Goal: Task Accomplishment & Management: Manage account settings

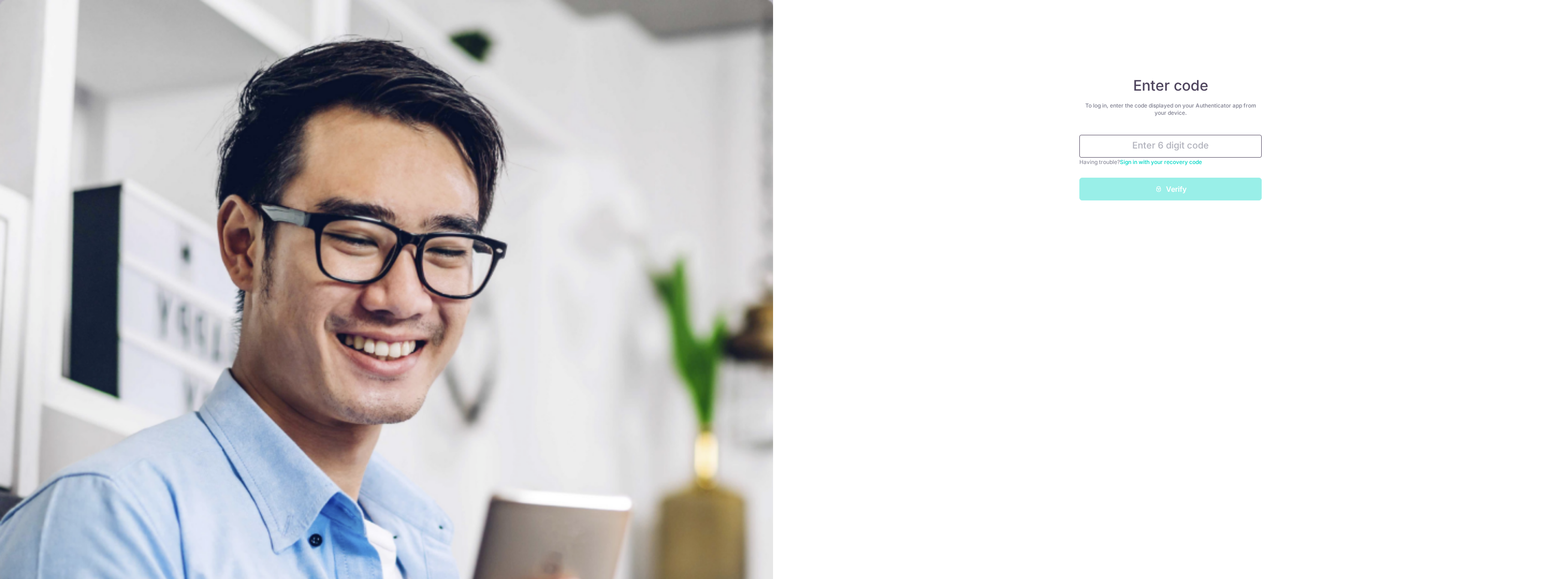
click at [1152, 146] on input "text" at bounding box center [1171, 146] width 183 height 23
type input "443859"
click at [1228, 198] on button "Verify" at bounding box center [1171, 189] width 183 height 23
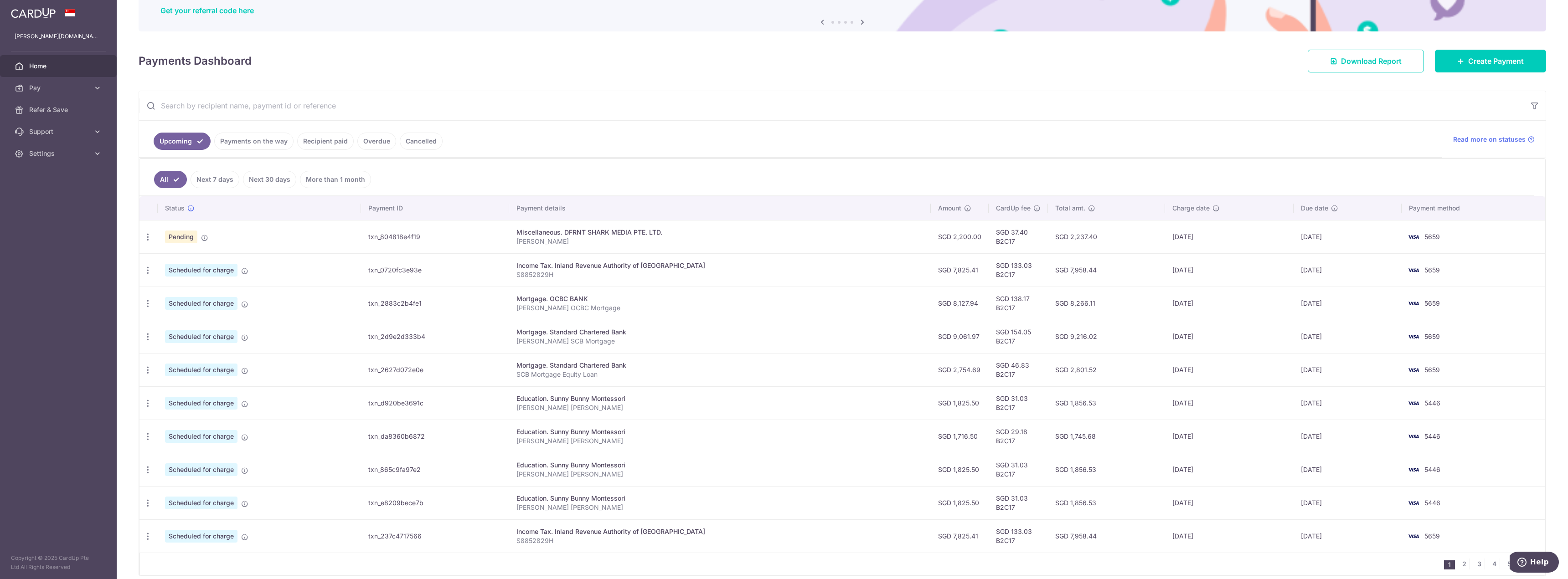
scroll to position [91, 0]
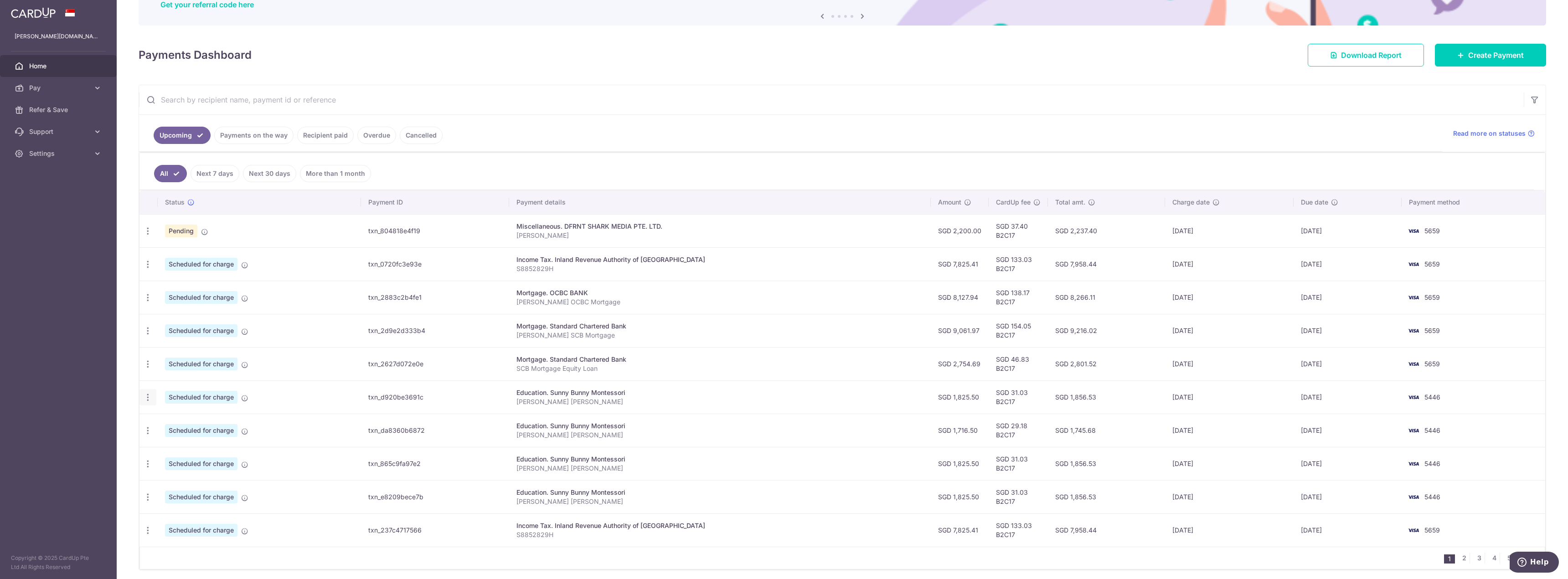
click at [147, 398] on icon "button" at bounding box center [148, 397] width 10 height 10
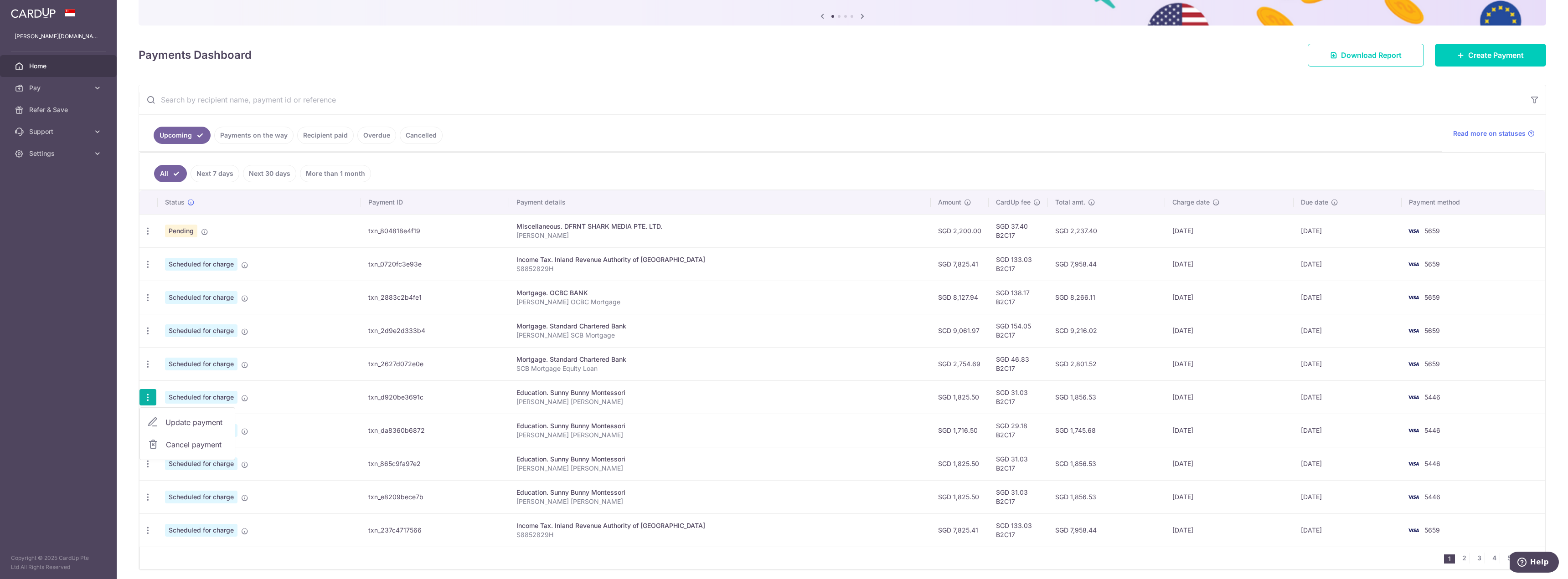
click at [169, 445] on span "Cancel payment" at bounding box center [197, 445] width 61 height 11
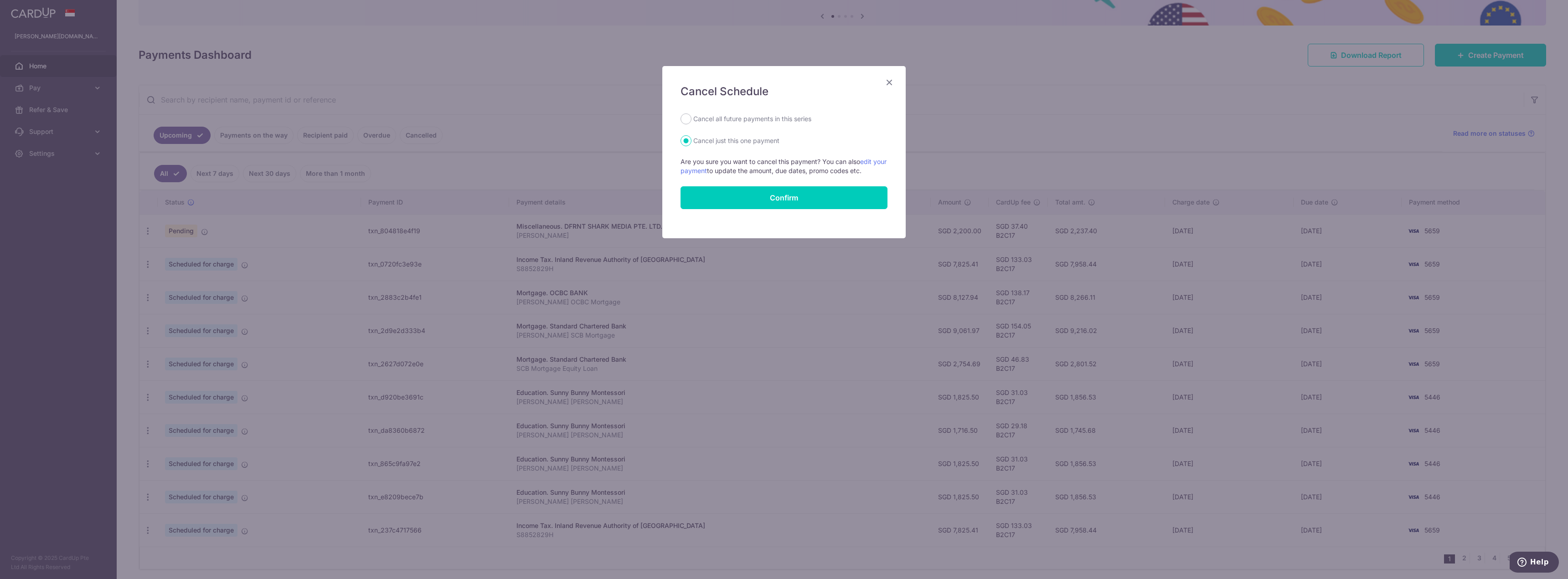
click at [761, 120] on label "Cancel all future payments in this series" at bounding box center [752, 119] width 118 height 11
click at [691, 120] on input "Cancel all future payments in this series" at bounding box center [686, 119] width 11 height 11
radio input "true"
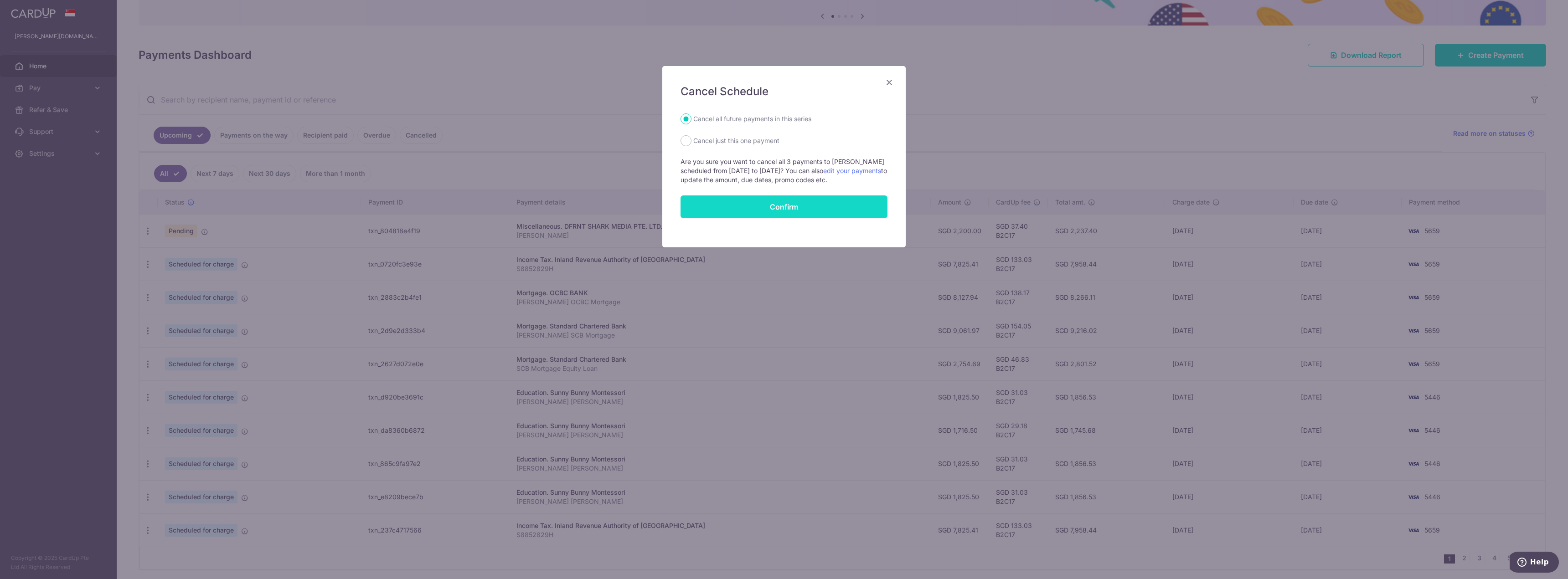
click at [801, 218] on button "Confirm" at bounding box center [784, 206] width 207 height 23
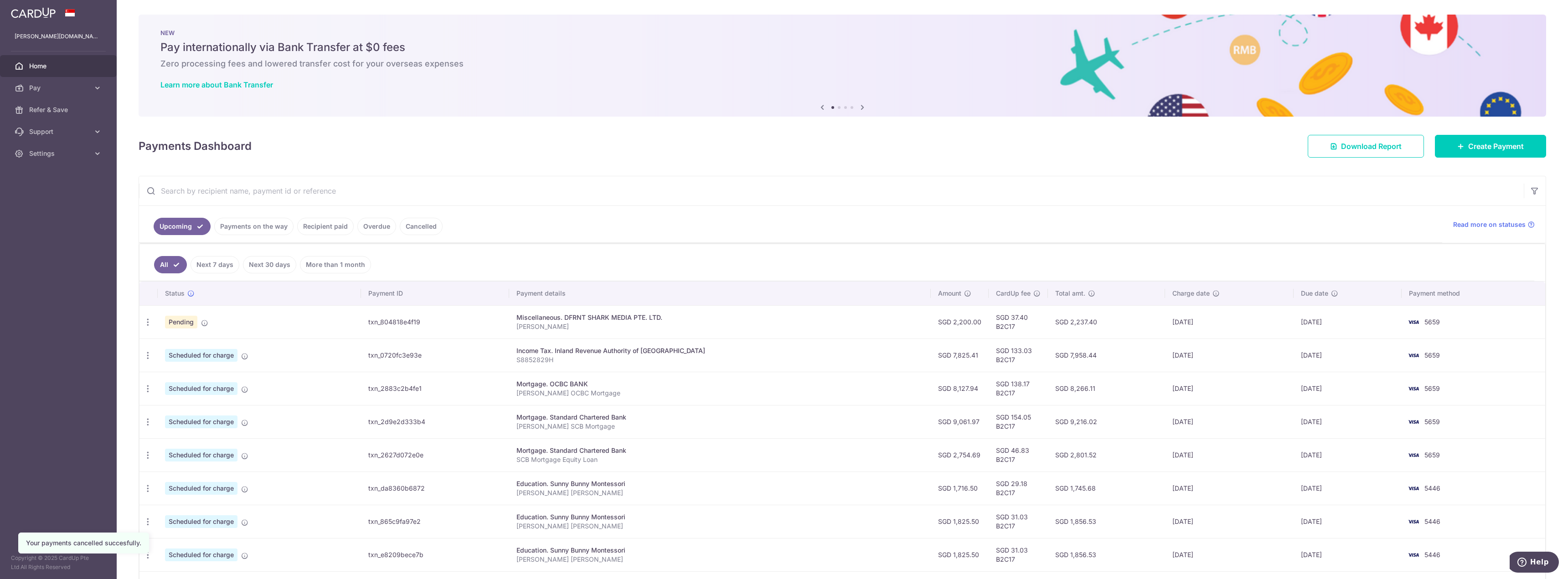
scroll to position [46, 0]
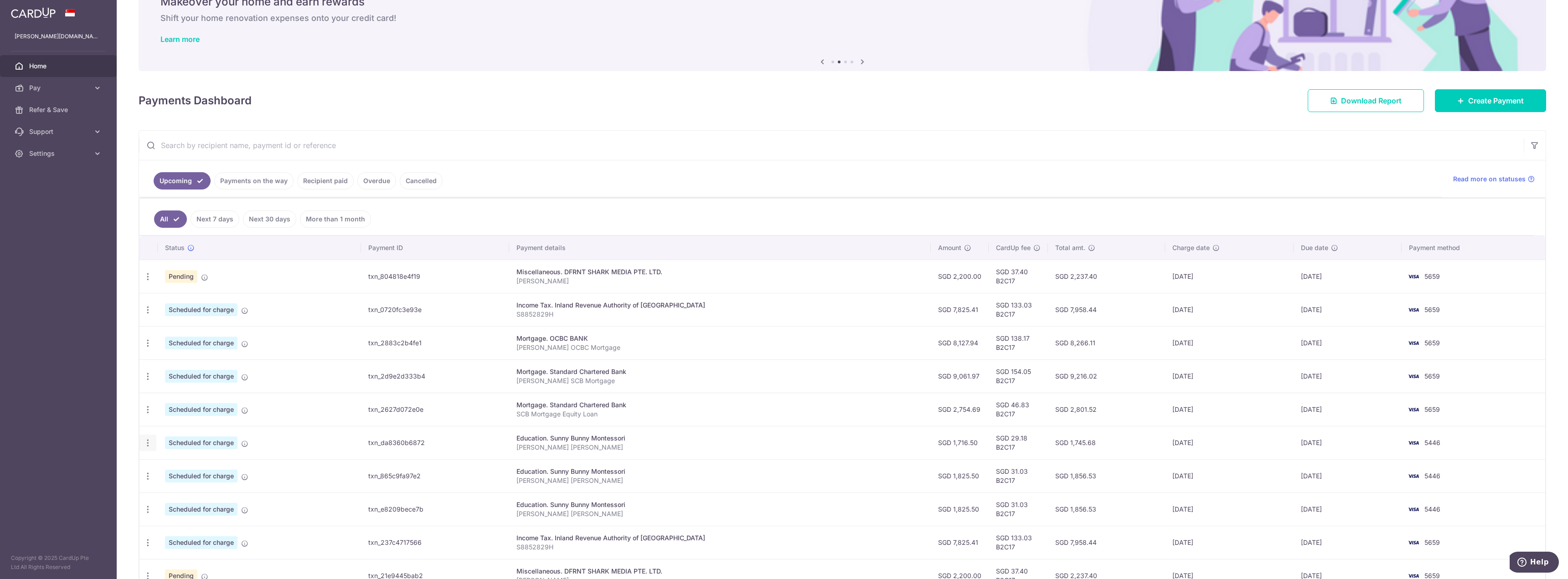
click at [145, 442] on icon "button" at bounding box center [148, 443] width 10 height 10
click at [192, 488] on span "Cancel payment" at bounding box center [197, 490] width 61 height 11
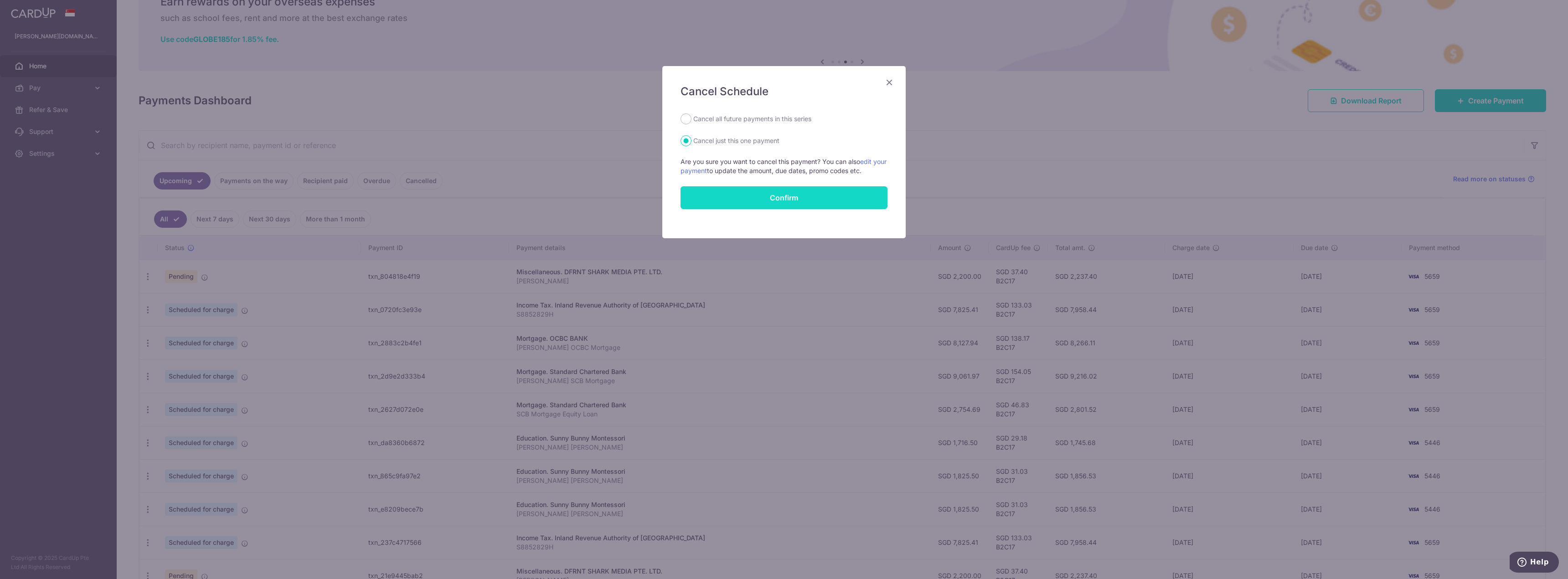
click at [746, 192] on button "Confirm" at bounding box center [784, 197] width 207 height 23
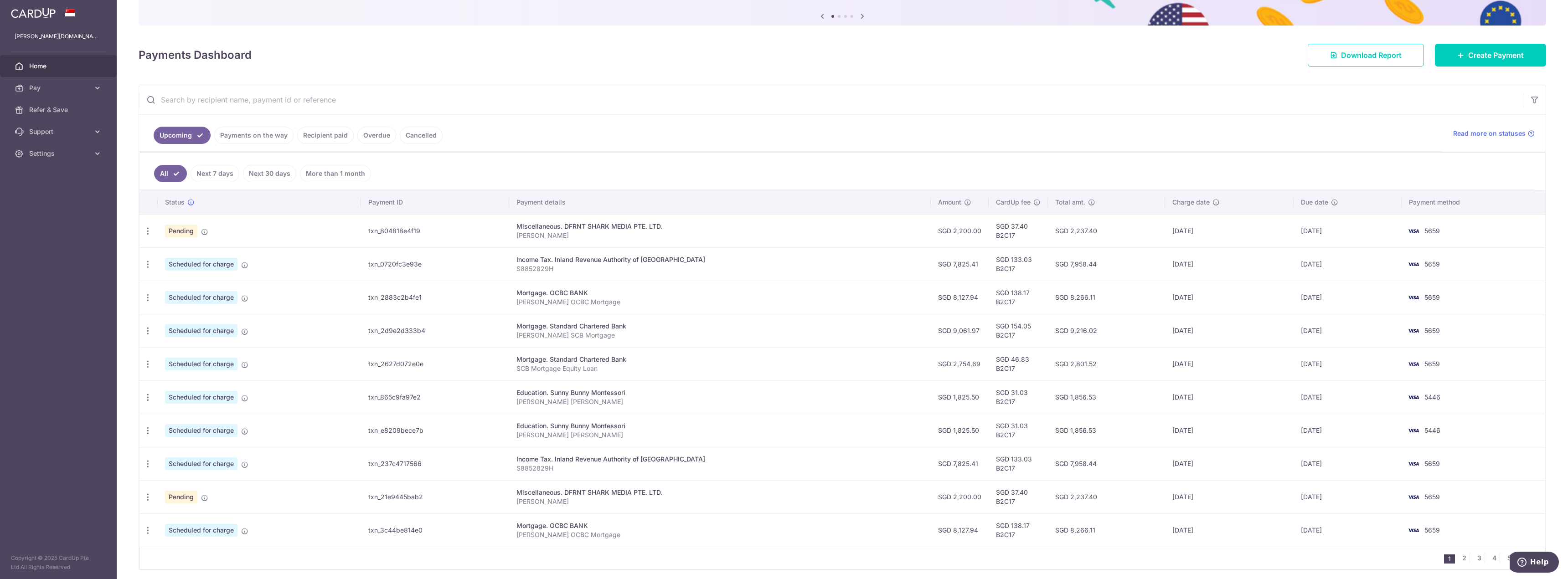
scroll to position [125, 0]
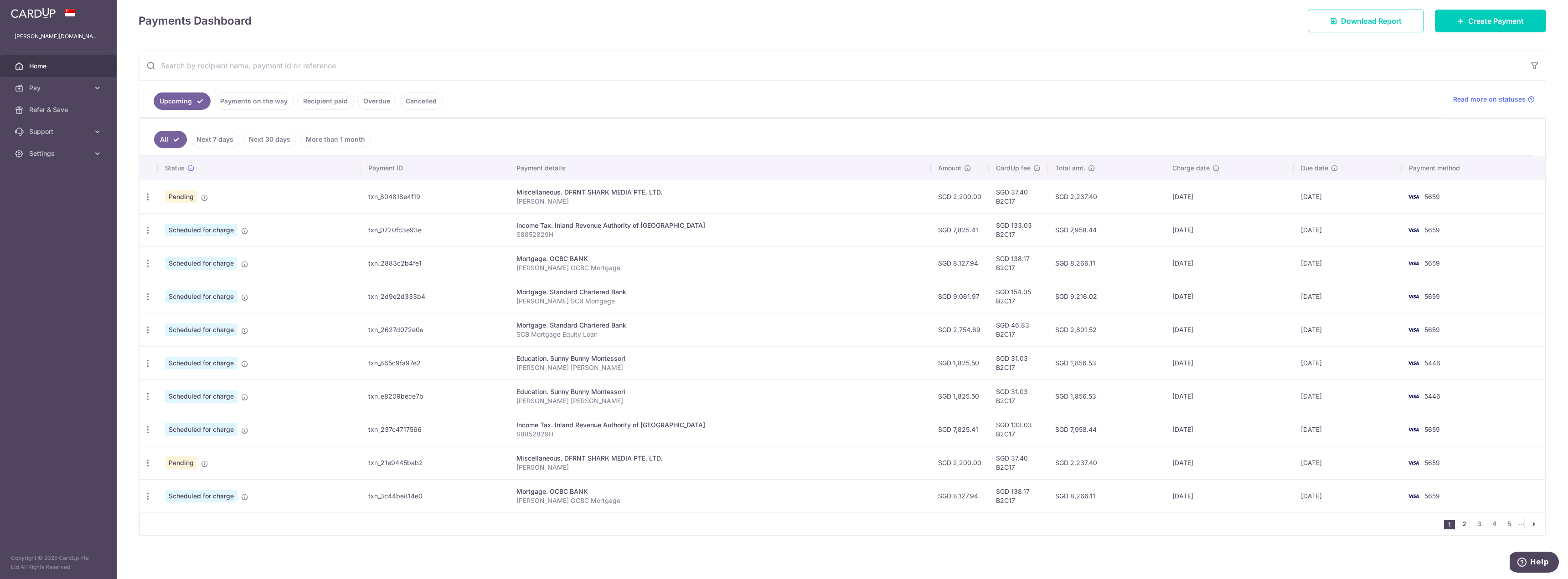
drag, startPoint x: 1460, startPoint y: 523, endPoint x: 1446, endPoint y: 523, distance: 14.0
click at [1460, 523] on link "2" at bounding box center [1464, 524] width 11 height 11
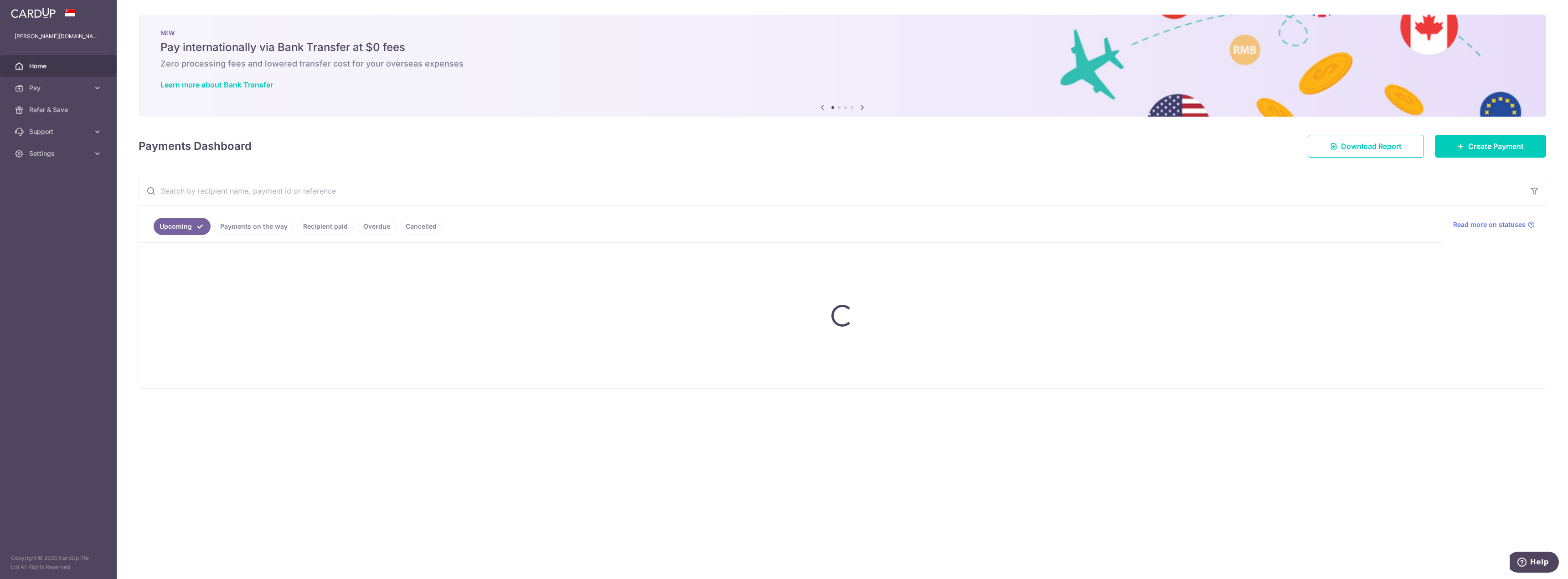
scroll to position [0, 0]
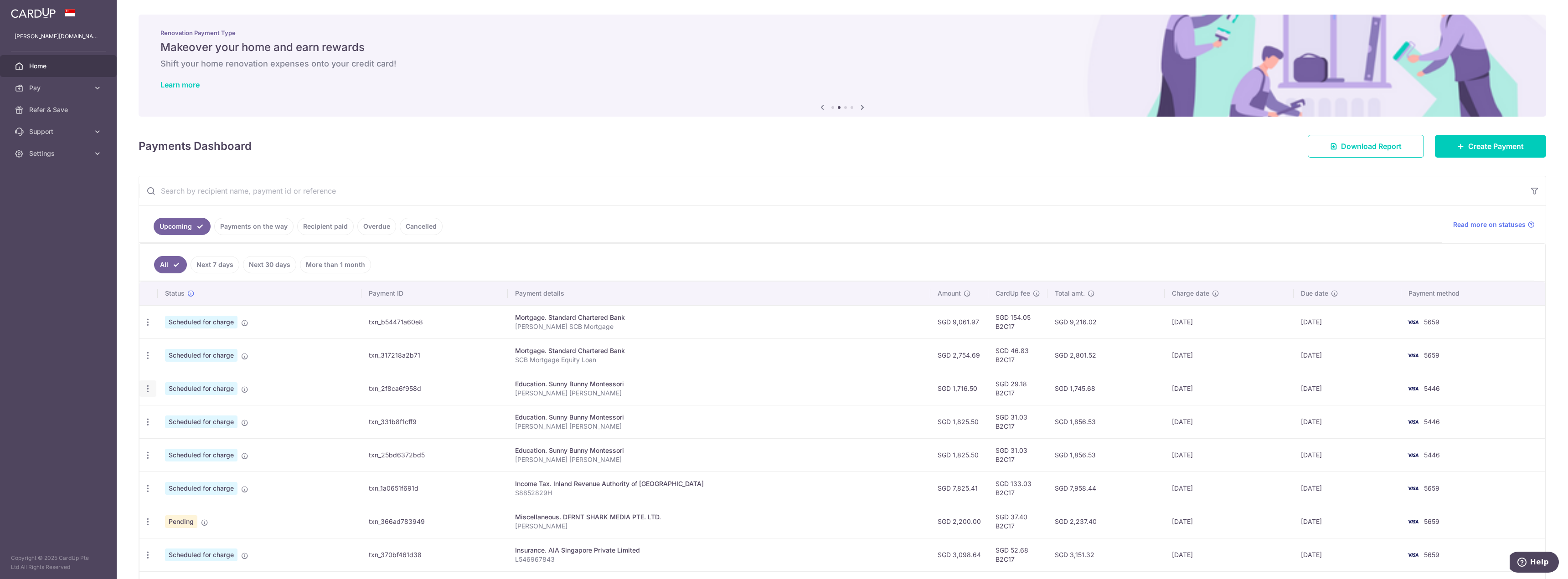
click at [142, 389] on div "Update payment Cancel payment" at bounding box center [148, 389] width 17 height 17
click at [146, 387] on icon "button" at bounding box center [148, 389] width 10 height 10
click at [186, 439] on span "Cancel payment" at bounding box center [197, 436] width 61 height 11
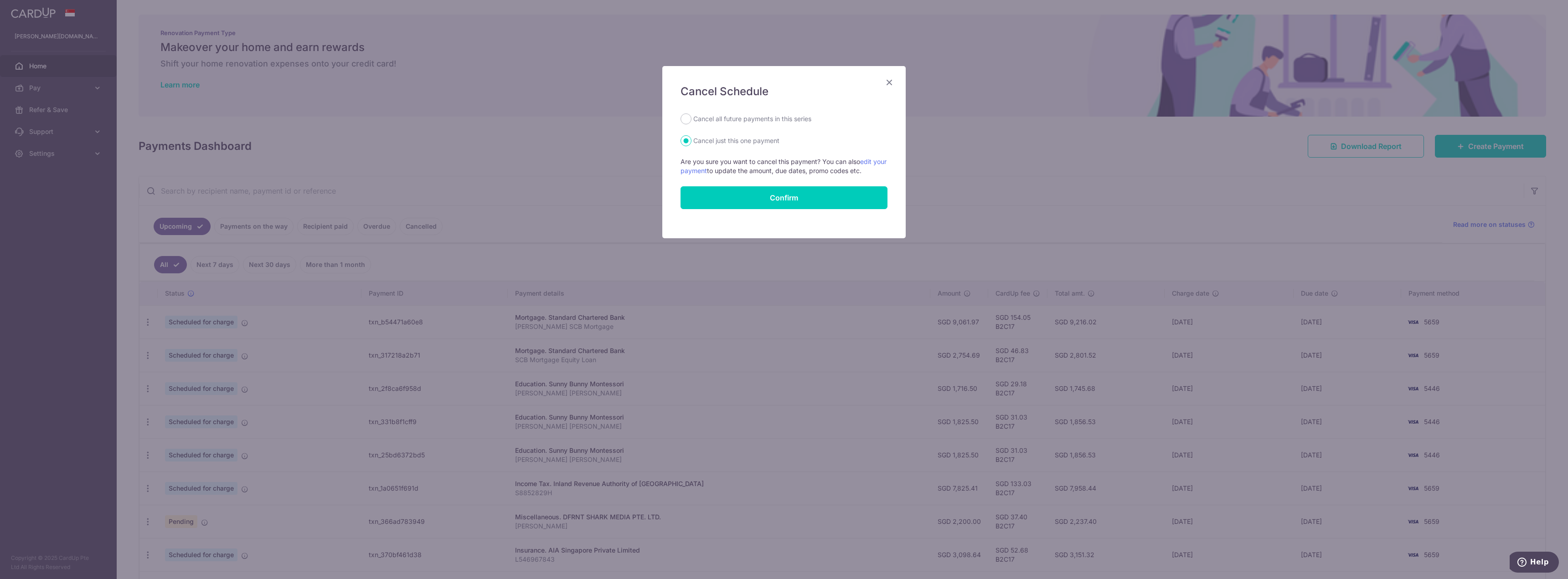
click at [756, 120] on label "Cancel all future payments in this series" at bounding box center [752, 119] width 118 height 11
click at [691, 120] on input "Cancel all future payments in this series" at bounding box center [686, 119] width 11 height 11
radio input "true"
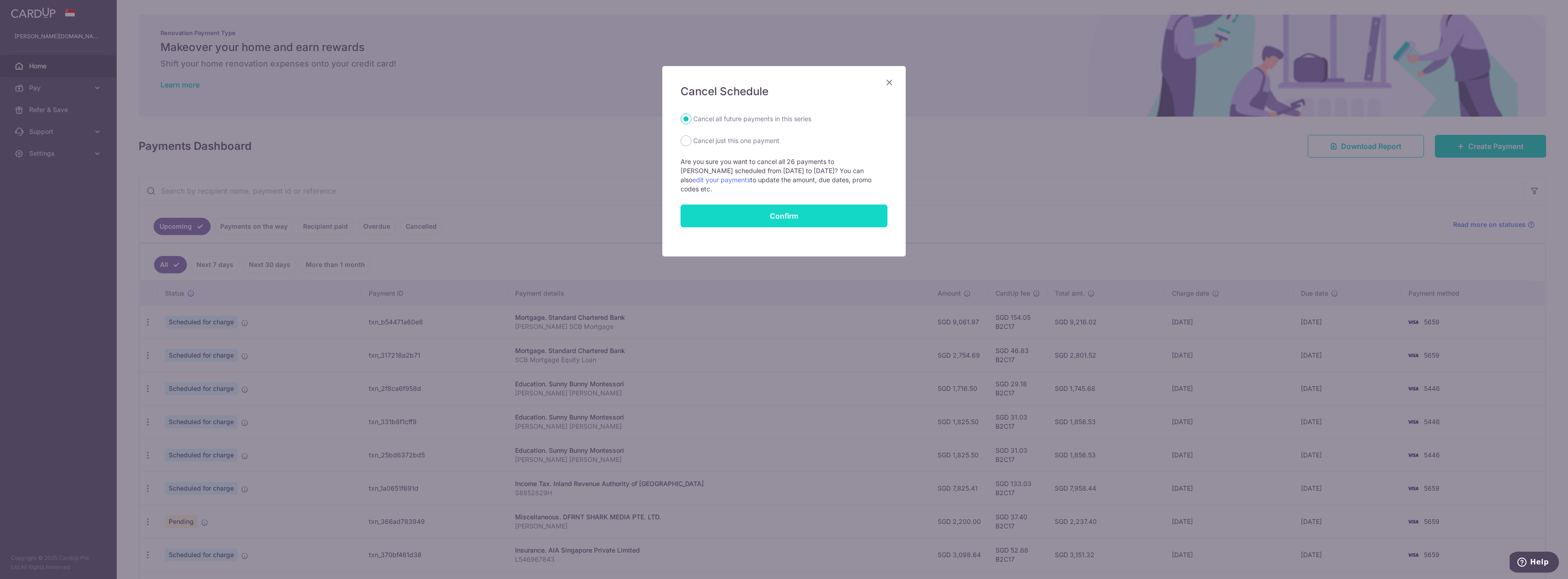
click at [780, 213] on button "Confirm" at bounding box center [784, 215] width 207 height 23
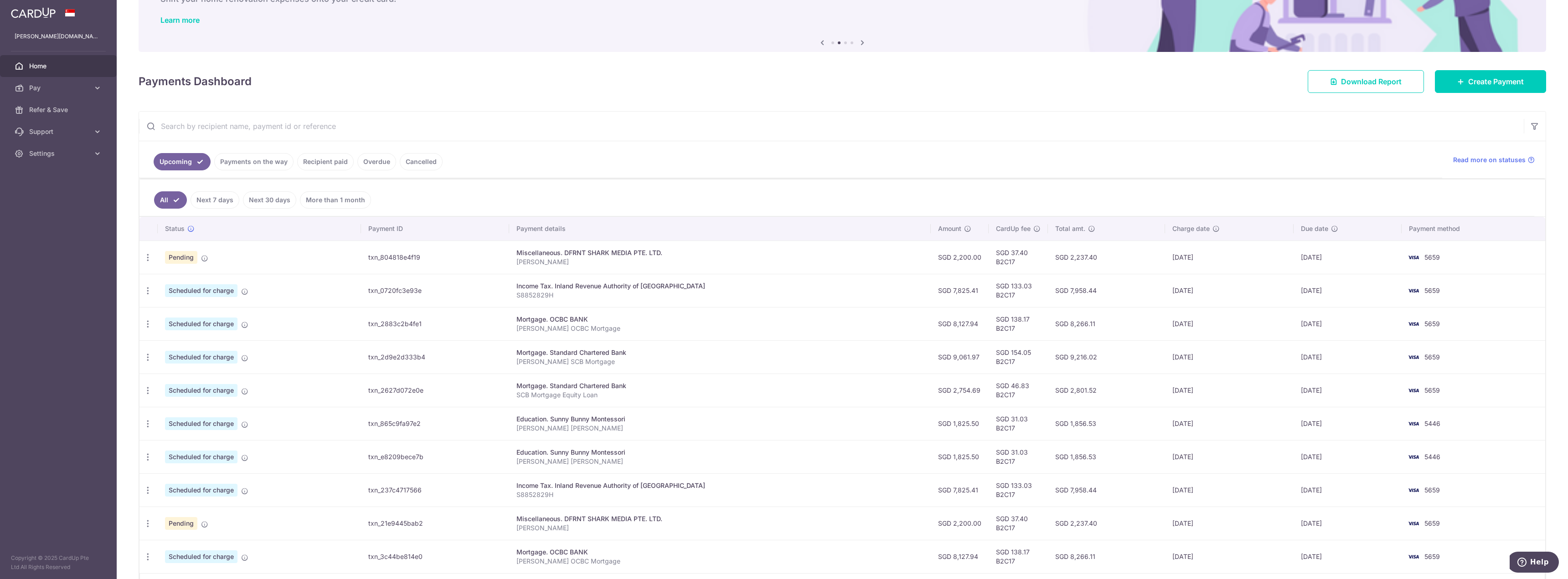
scroll to position [125, 0]
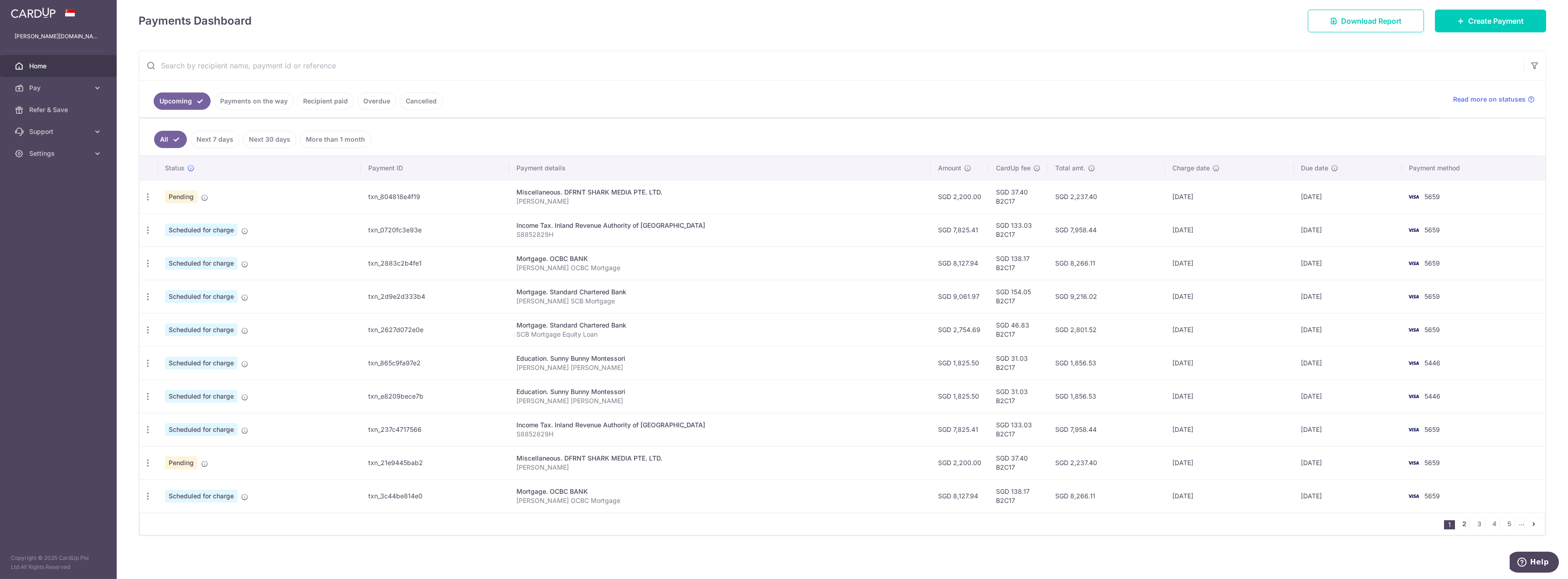
click at [1464, 522] on link "2" at bounding box center [1464, 524] width 11 height 11
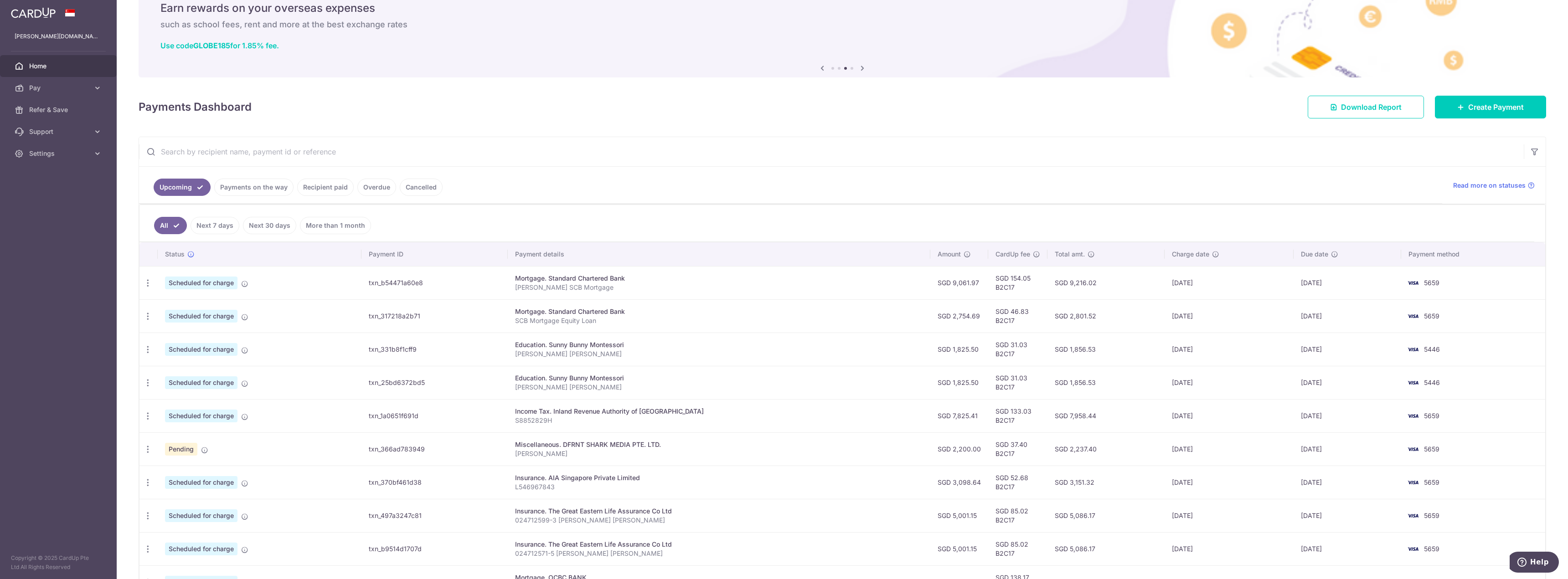
scroll to position [91, 0]
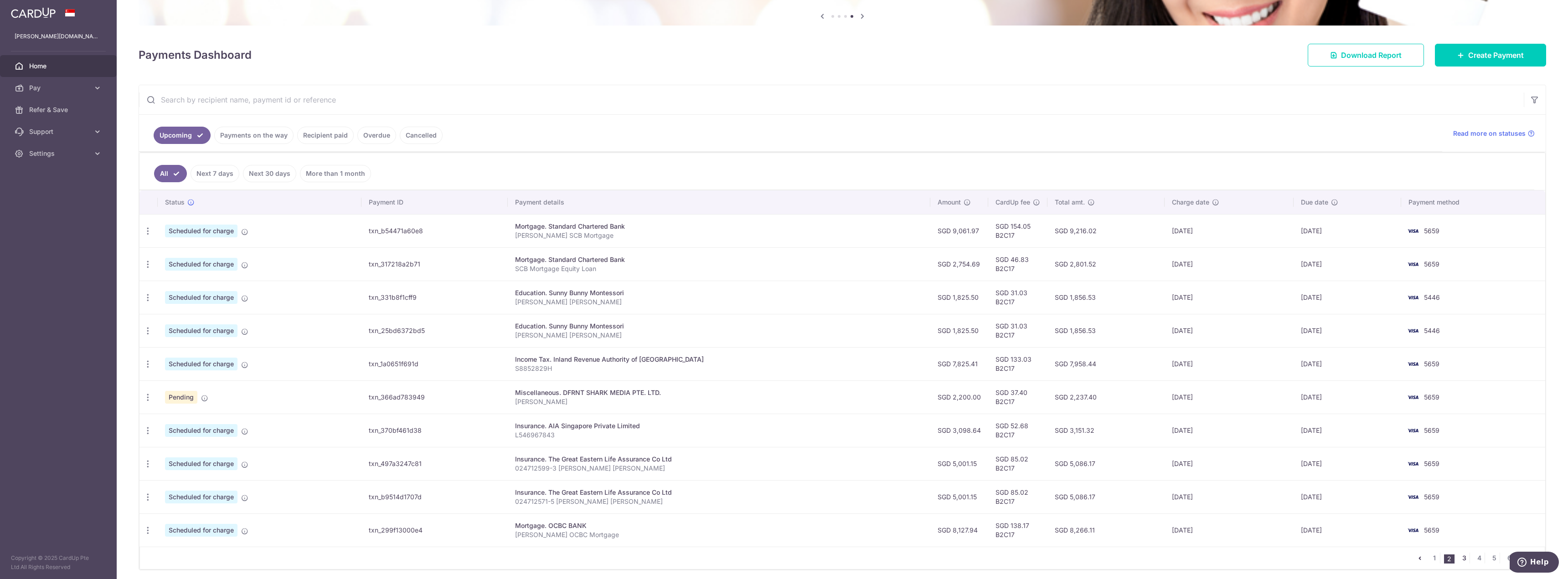
click at [1460, 556] on link "3" at bounding box center [1464, 558] width 11 height 11
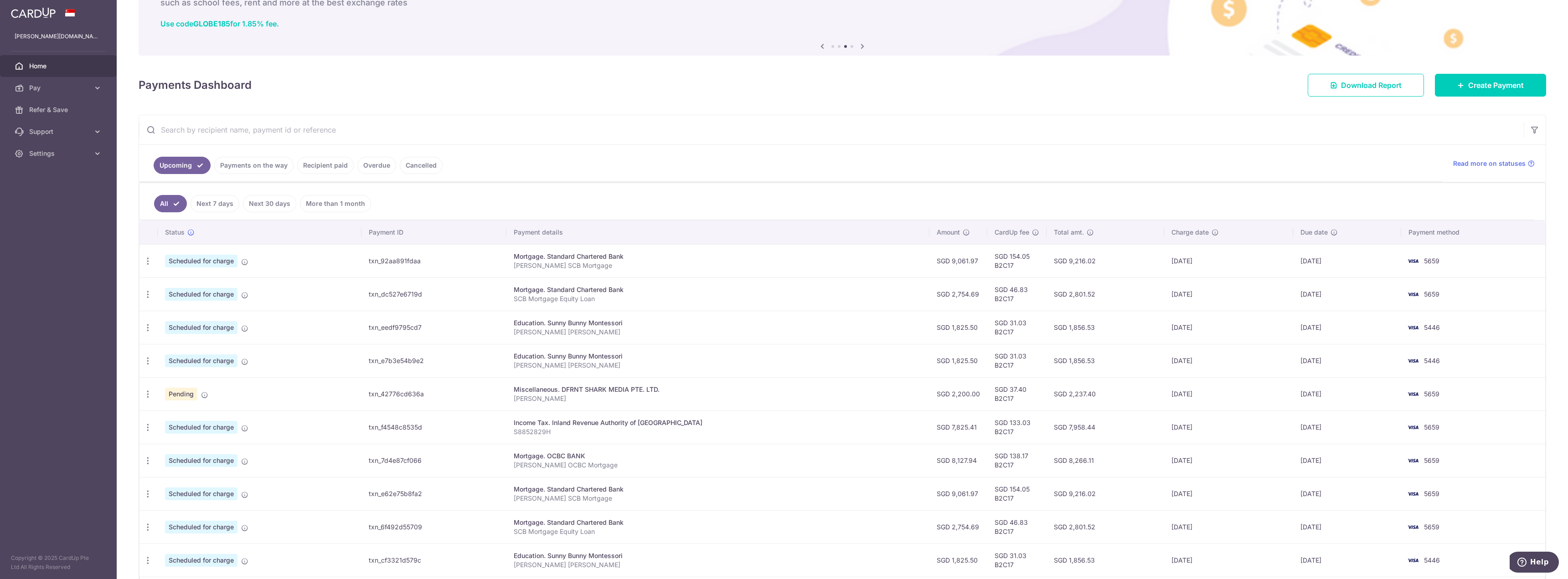
scroll to position [125, 0]
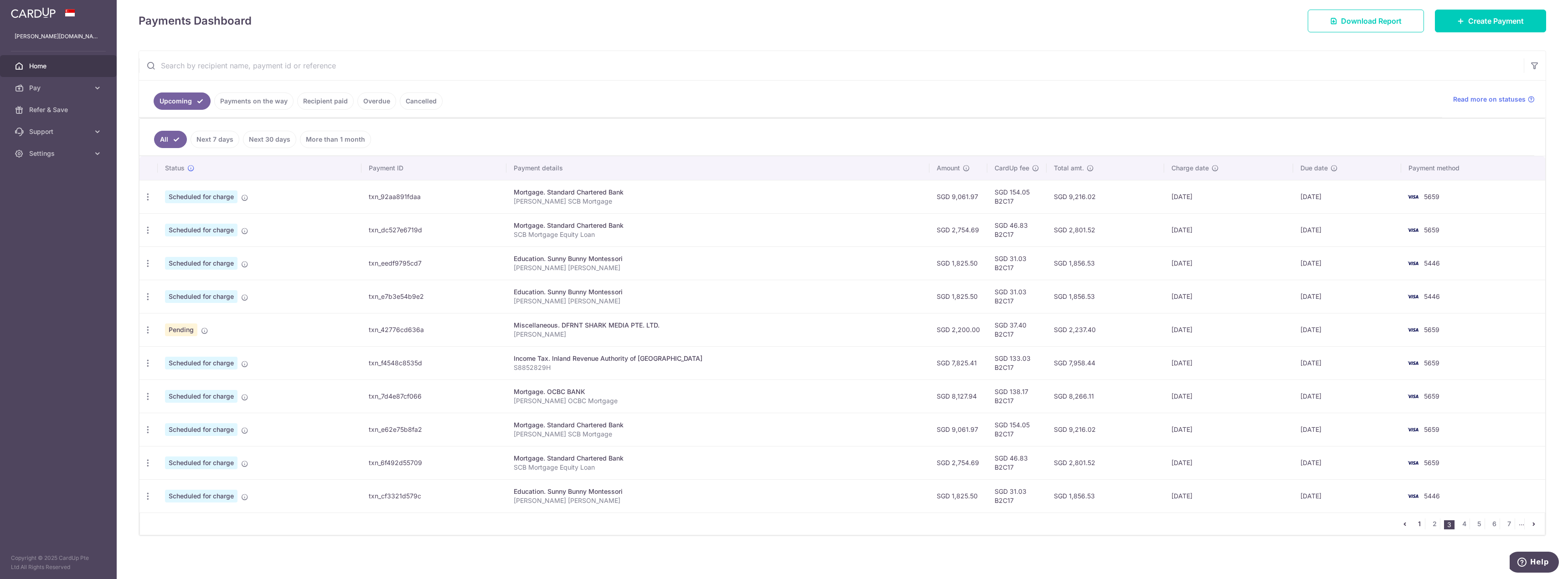
click at [1418, 523] on link "1" at bounding box center [1419, 524] width 11 height 11
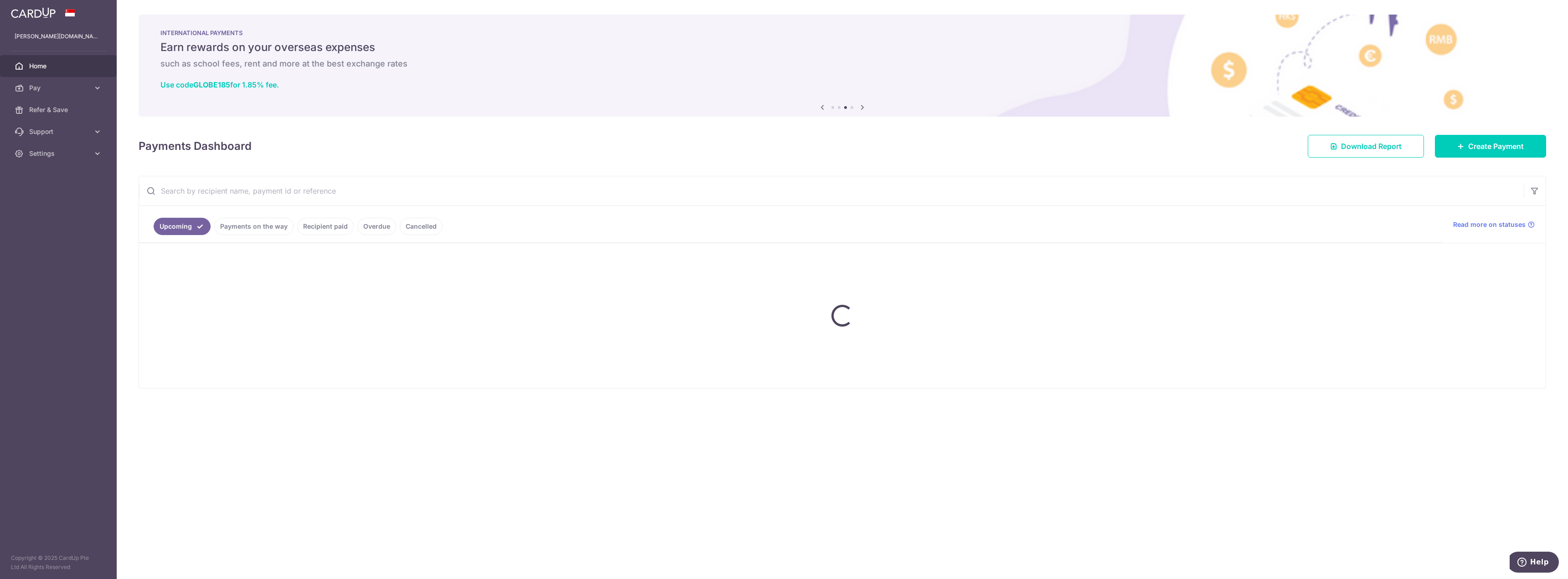
scroll to position [0, 0]
